Goal: Task Accomplishment & Management: Use online tool/utility

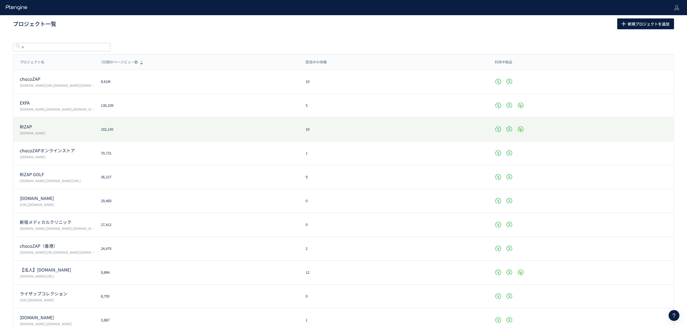
click at [28, 132] on p "[DOMAIN_NAME]" at bounding box center [57, 132] width 75 height 5
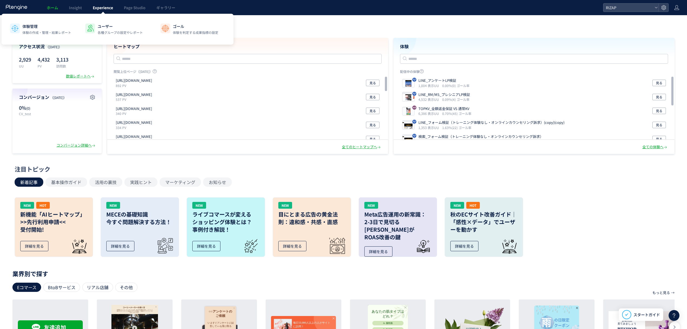
click at [106, 8] on span "Experience" at bounding box center [103, 7] width 20 height 5
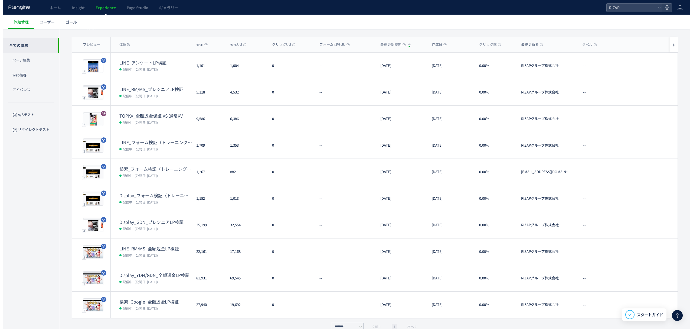
scroll to position [45, 0]
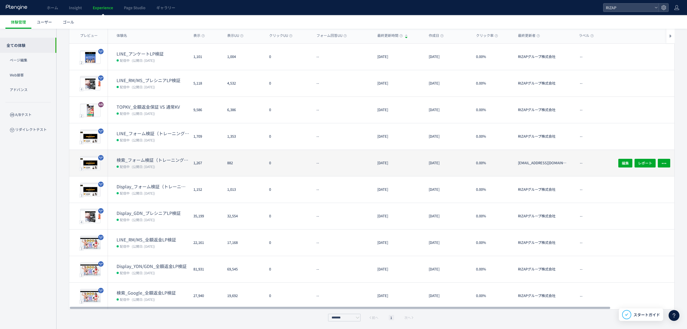
click at [155, 168] on span "(公開日: [DATE])" at bounding box center [143, 166] width 23 height 5
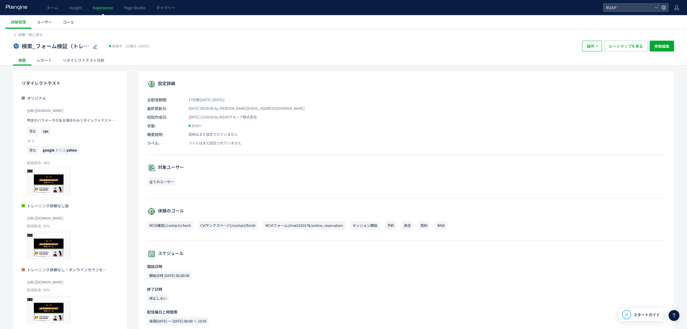
click at [587, 45] on span "操作" at bounding box center [591, 46] width 8 height 11
click at [591, 73] on li "複製" at bounding box center [592, 73] width 18 height 10
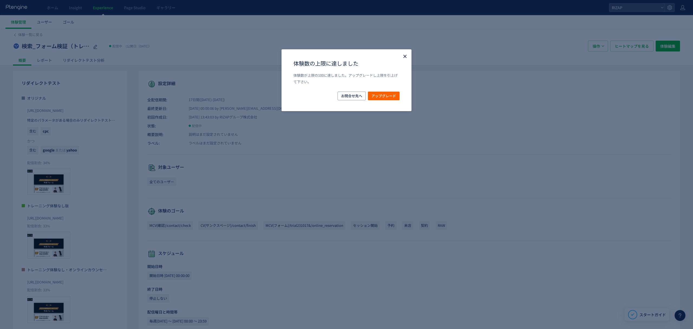
click at [402, 55] on icon "Close" at bounding box center [404, 56] width 5 height 5
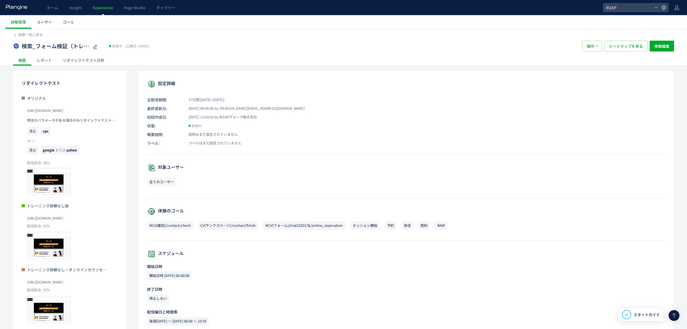
click at [34, 38] on div "検索_フォーム検証（トレーニング体験なし・オンラインカウンセリング訴求） 配信中 (公開日: [DATE]） 操作 ヒートマップを見る 体験編集" at bounding box center [343, 45] width 661 height 17
click at [34, 35] on span "体験一覧に戻る" at bounding box center [30, 34] width 25 height 5
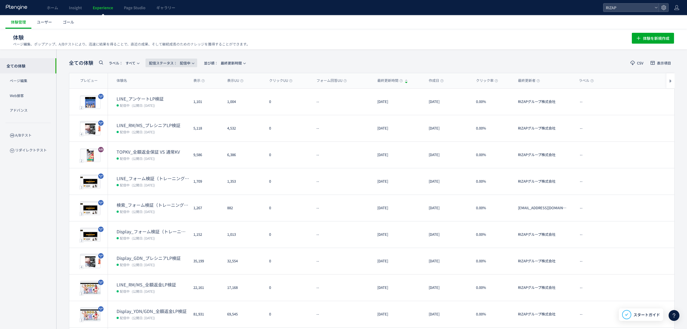
click at [181, 66] on span "配信ステータス​： 配信中" at bounding box center [169, 62] width 41 height 9
click at [179, 77] on li "すべて" at bounding box center [173, 78] width 22 height 10
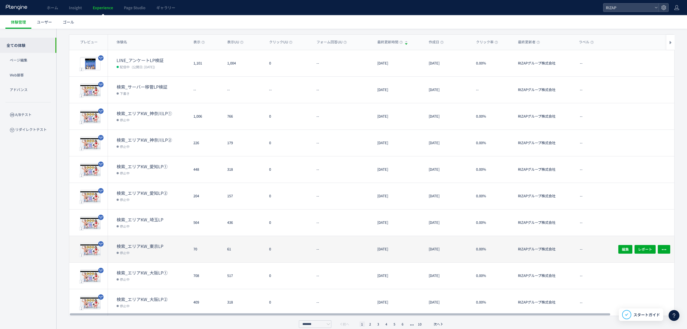
scroll to position [45, 0]
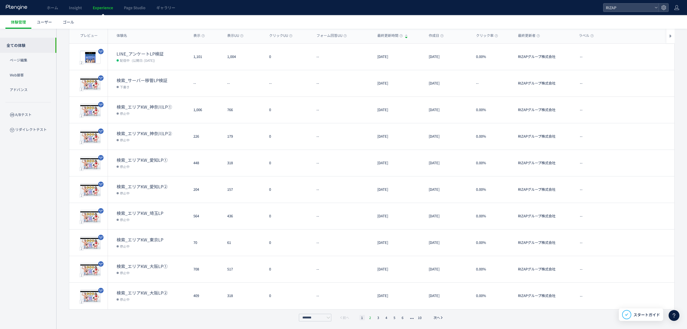
click at [370, 318] on li "2" at bounding box center [370, 316] width 5 height 5
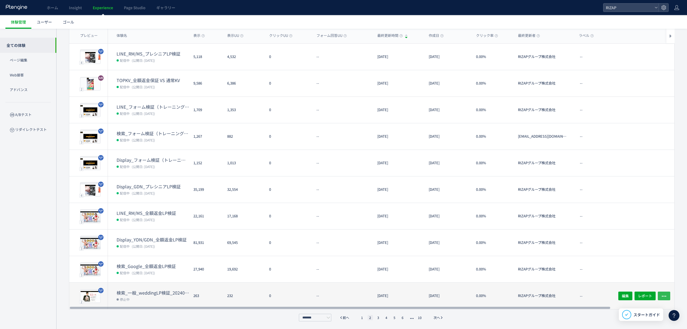
click at [671, 296] on button "button" at bounding box center [664, 295] width 12 height 9
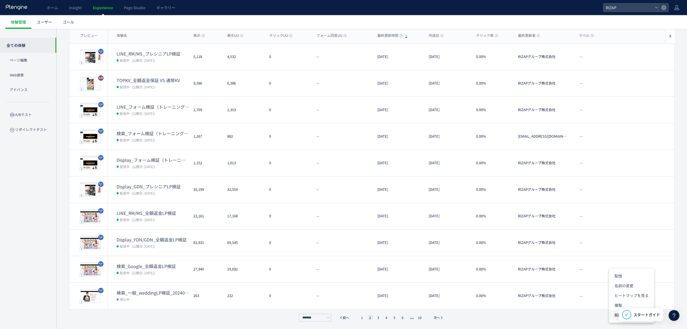
click at [612, 313] on li "削除" at bounding box center [631, 315] width 45 height 10
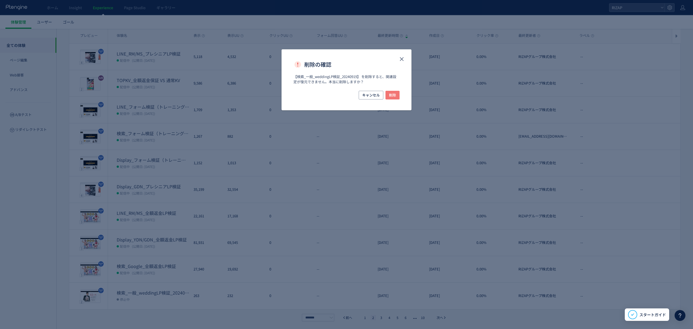
click at [395, 93] on span "削除" at bounding box center [392, 95] width 7 height 9
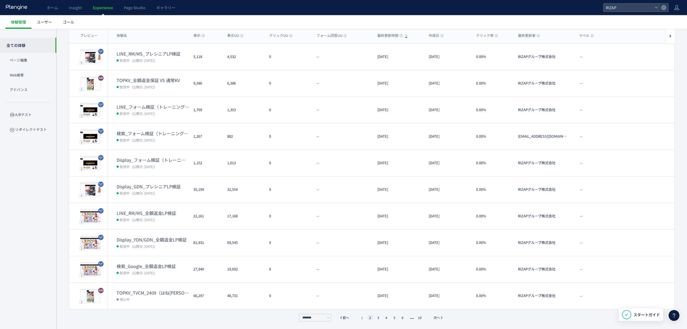
click at [361, 318] on li "1" at bounding box center [362, 316] width 5 height 5
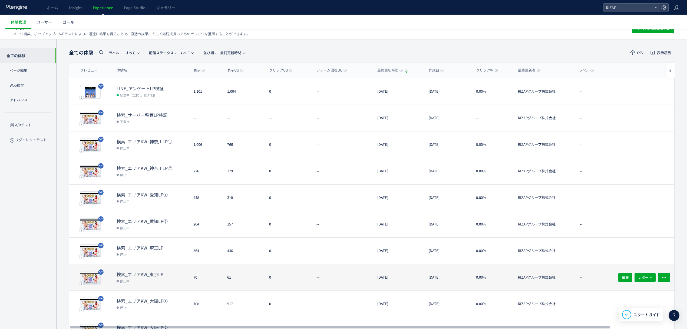
scroll to position [0, 0]
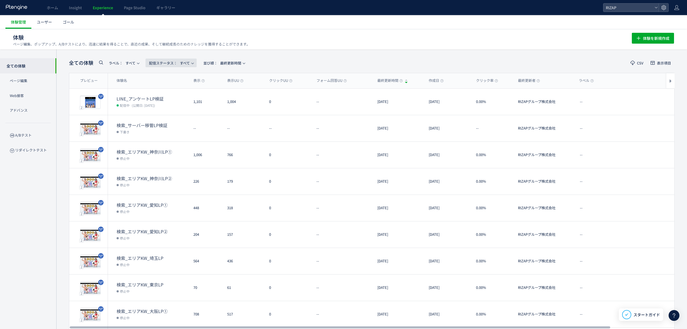
click at [189, 62] on span "配信ステータス​： すべて" at bounding box center [169, 62] width 41 height 9
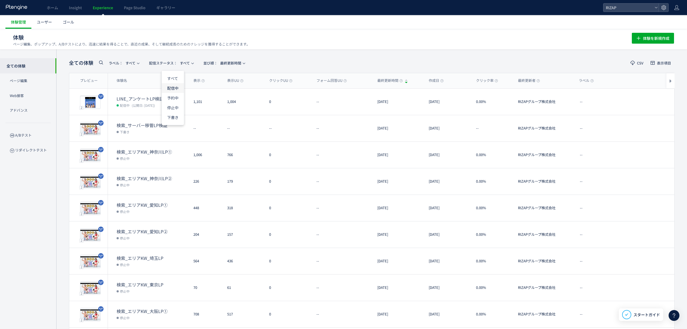
click at [173, 86] on li "配信中" at bounding box center [173, 88] width 22 height 10
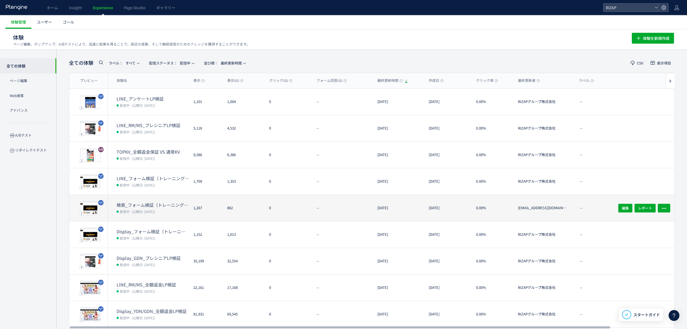
click at [164, 213] on dd "配信中 (公開日: [DATE])" at bounding box center [153, 211] width 73 height 7
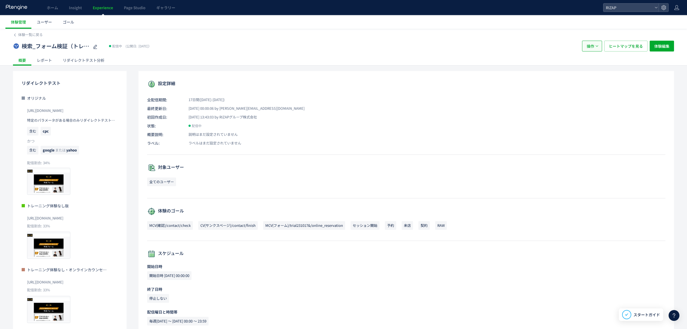
click at [598, 48] on button "操作" at bounding box center [592, 46] width 20 height 11
click at [595, 68] on li "複製" at bounding box center [592, 73] width 18 height 10
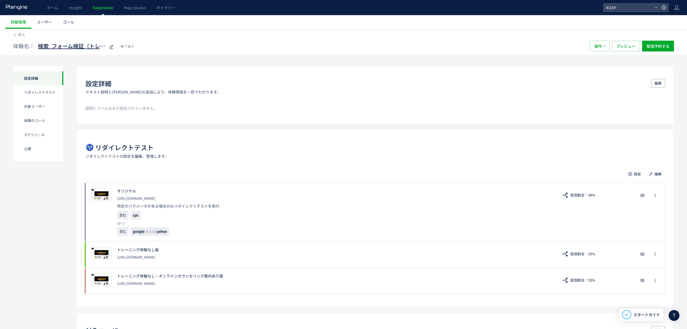
click at [71, 47] on span "検索_フォーム検証（トレーニング体験なし・オンラインカウンセリング訴求）(copy)" at bounding box center [72, 46] width 68 height 8
type input "**********"
click at [655, 175] on span "編集" at bounding box center [658, 173] width 7 height 9
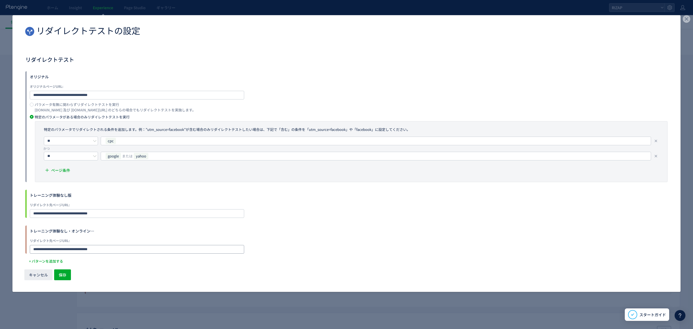
drag, startPoint x: 109, startPoint y: 247, endPoint x: 24, endPoint y: 244, distance: 84.5
click at [24, 244] on div "**********" at bounding box center [346, 161] width 668 height 211
drag, startPoint x: 104, startPoint y: 211, endPoint x: -1, endPoint y: 211, distance: 105.5
click at [0, 211] on html "ホーム Insight Experience Page Studio ギャラリー RIZAP 体験管理 ユーザー ゴール 戻る 体験名： ［リダイレクト]検索…" at bounding box center [346, 164] width 693 height 329
paste input "dialog"
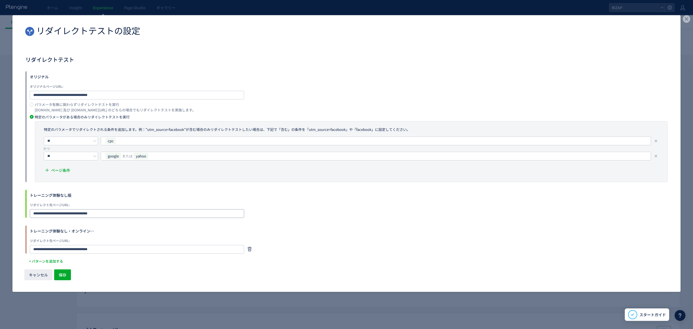
type input "**********"
click at [249, 215] on use "dialog" at bounding box center [249, 213] width 4 height 4
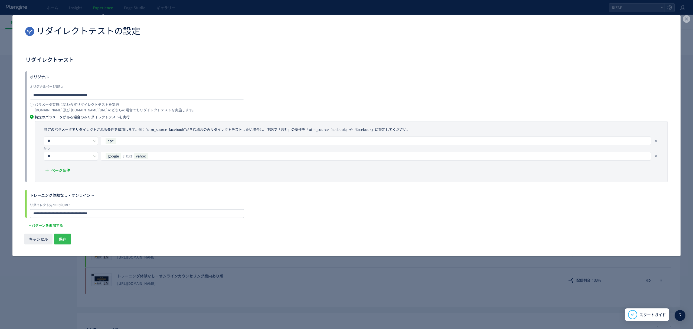
click at [64, 241] on span "保存" at bounding box center [63, 238] width 8 height 11
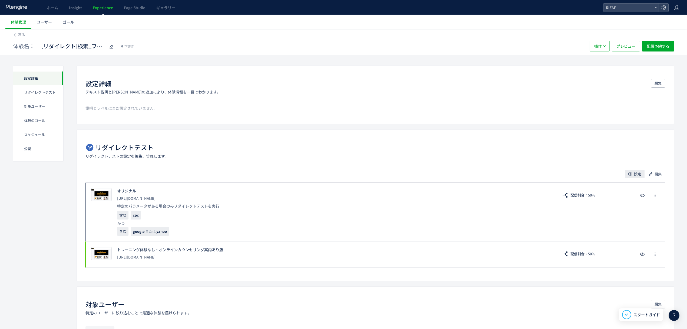
click at [632, 175] on use "button" at bounding box center [631, 174] width 4 height 4
click at [620, 189] on span "配信割合" at bounding box center [621, 189] width 15 height 5
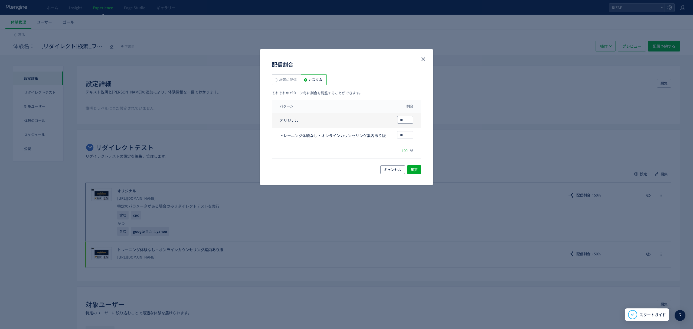
drag, startPoint x: 405, startPoint y: 120, endPoint x: 384, endPoint y: 120, distance: 21.7
click at [386, 120] on div "オリジナル **" at bounding box center [346, 120] width 149 height 15
type input "*"
drag, startPoint x: 405, startPoint y: 136, endPoint x: 384, endPoint y: 138, distance: 21.5
click at [384, 138] on div "トレーニング体験なし・オンラインカウンセリング案内あり版 **" at bounding box center [346, 135] width 149 height 15
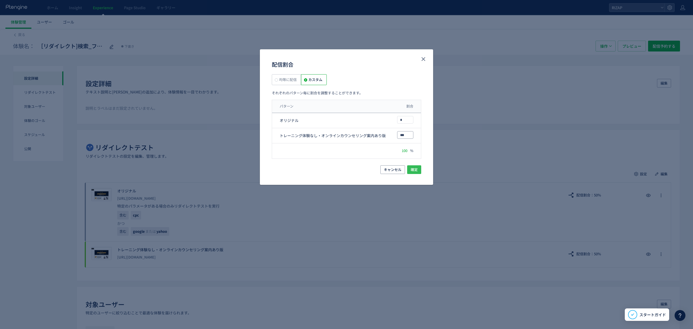
type input "***"
click at [417, 167] on span "確定" at bounding box center [413, 169] width 7 height 9
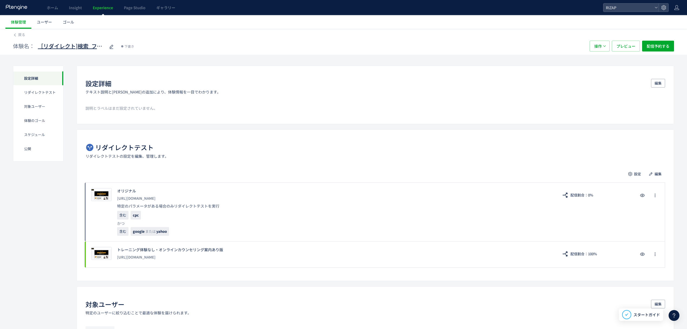
click at [93, 45] on span "［リダイレクト]検索_フォーム検証（トレーニング体験なし・オンラインカウンセリング訴求）(copy)" at bounding box center [72, 46] width 68 height 8
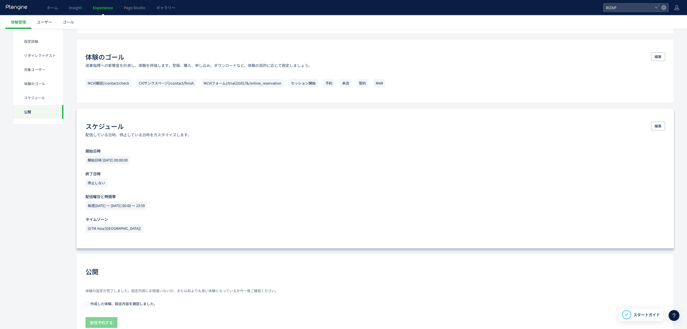
scroll to position [349, 0]
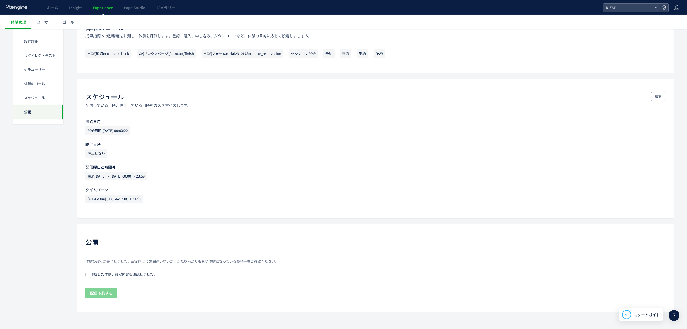
click at [127, 271] on div "作成した体験、設定内容を確認しました。" at bounding box center [376, 273] width 580 height 5
click at [124, 274] on span "作成した体験、設定内容を確認しました。" at bounding box center [123, 273] width 68 height 5
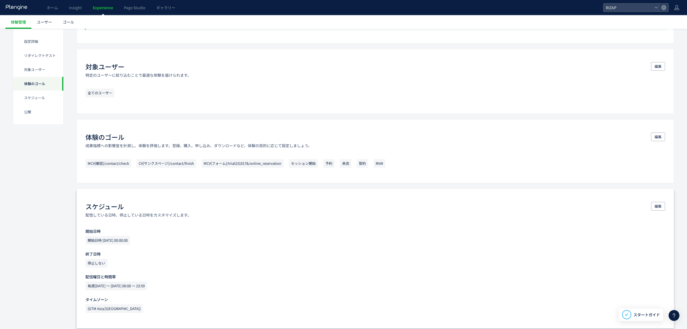
scroll to position [276, 0]
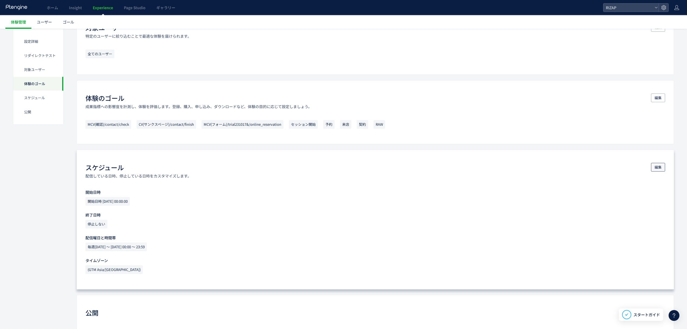
click at [661, 171] on button "編集" at bounding box center [658, 167] width 14 height 9
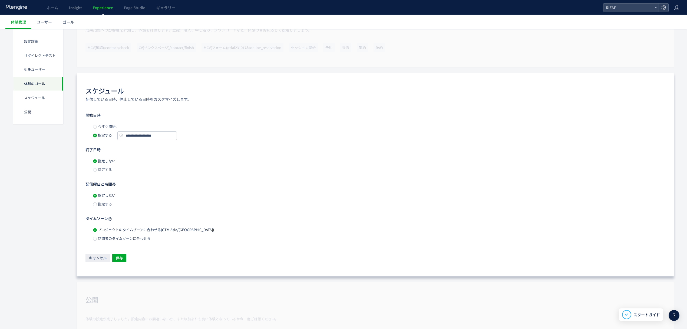
scroll to position [385, 0]
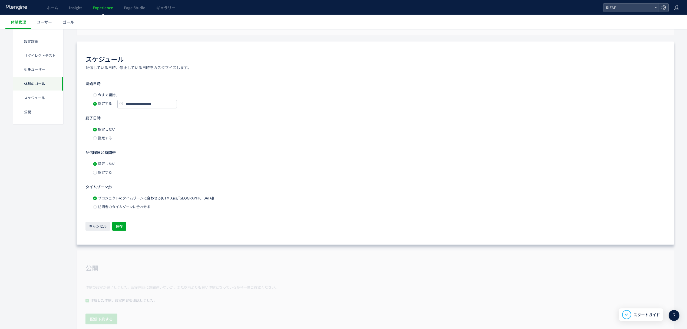
click at [108, 93] on span "今すぐ開始、" at bounding box center [108, 94] width 22 height 5
click at [116, 228] on span "保存" at bounding box center [119, 226] width 7 height 9
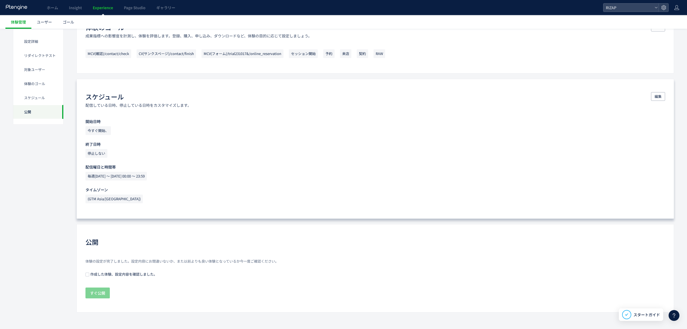
scroll to position [349, 0]
click at [131, 272] on span "作成した体験、設定内容を確認しました。" at bounding box center [123, 273] width 68 height 5
click at [107, 292] on button "すぐ公開" at bounding box center [98, 292] width 24 height 11
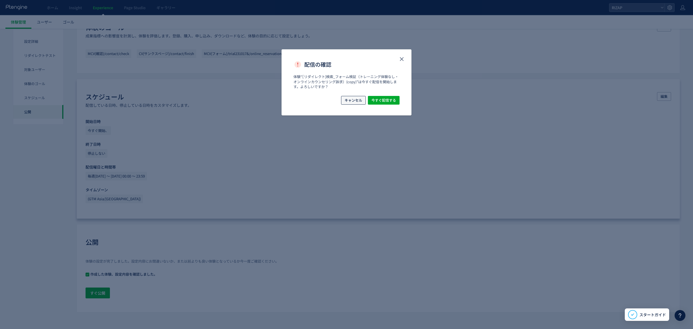
click at [353, 101] on span "キャンセル" at bounding box center [353, 100] width 18 height 9
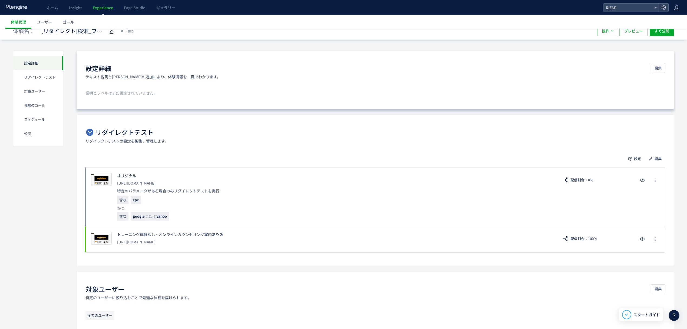
scroll to position [0, 0]
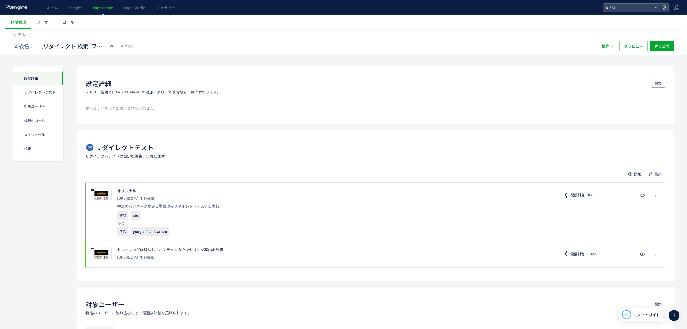
click at [94, 49] on span "［リダイレクト]検索_フォーム検証（トレーニング体験なし・オンラインカウンセリング訴求）(copy)" at bounding box center [72, 46] width 68 height 8
type input "**********"
click at [656, 43] on span "すぐ公開" at bounding box center [662, 46] width 15 height 11
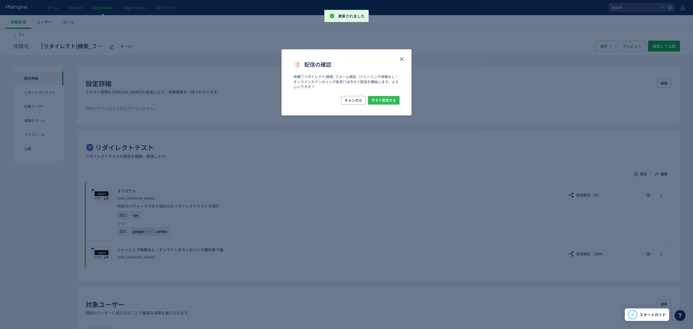
click at [390, 99] on span "今すぐ配信する" at bounding box center [383, 100] width 25 height 9
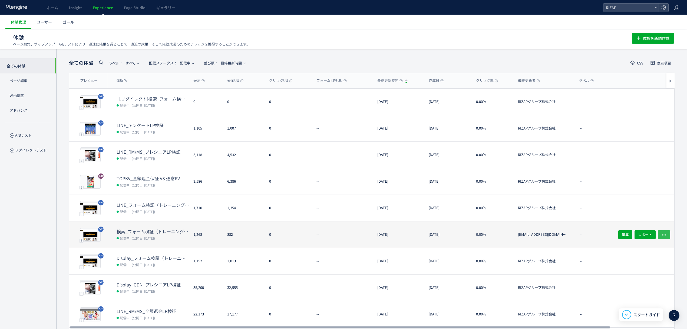
click at [667, 233] on icon "button" at bounding box center [664, 234] width 5 height 5
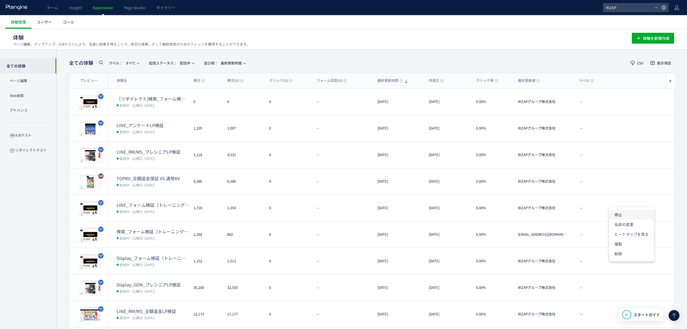
click at [620, 215] on li "停止" at bounding box center [631, 214] width 45 height 10
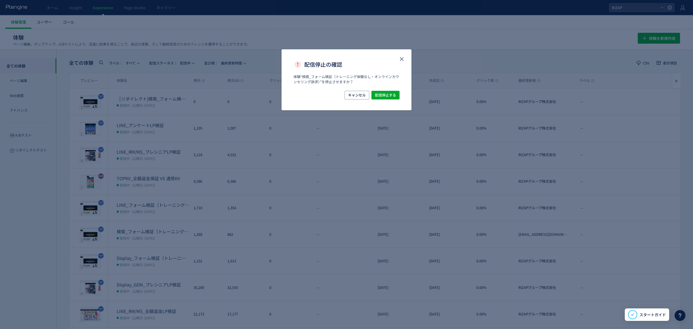
click at [381, 90] on div "体験“検索_フォーム検証（トレーニング体験なし・オンラインカウンセリング訴求）”を停止させますか？" at bounding box center [346, 82] width 130 height 17
click at [383, 95] on span "配信停止する" at bounding box center [385, 95] width 21 height 9
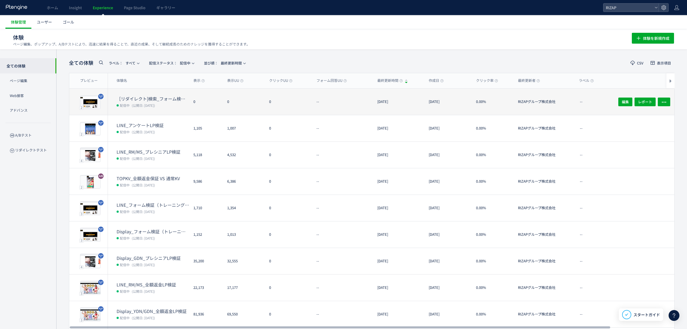
click at [150, 99] on dt "［リダイレクト]検索_フォーム検証（トレーニング体験なし・オンラインカウンセリング訴求）" at bounding box center [153, 99] width 73 height 6
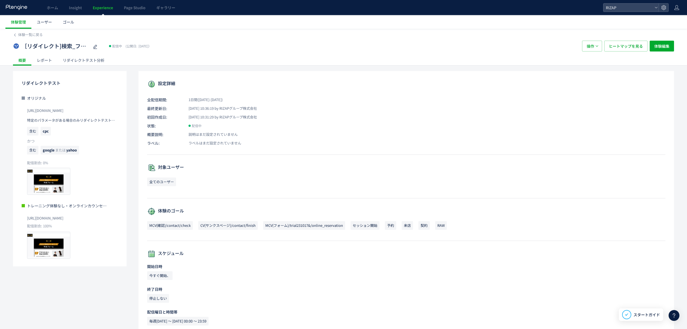
click at [128, 124] on div "リダイレクトテスト オリジナル [URL][DOMAIN_NAME] 特定のパラメータがある場合のみリダイレクトテストを実行 含む cpc かつ 含む goo…" at bounding box center [343, 215] width 661 height 288
drag, startPoint x: 94, startPoint y: 222, endPoint x: 25, endPoint y: 219, distance: 69.1
click at [25, 219] on div "トレーニング体験なし・オンラインカウンセリング案内あり版 [URL][DOMAIN_NAME] 配信割合: 100% プレビュー" at bounding box center [70, 231] width 96 height 56
copy span "[URL][DOMAIN_NAME]"
